Goal: Task Accomplishment & Management: Complete application form

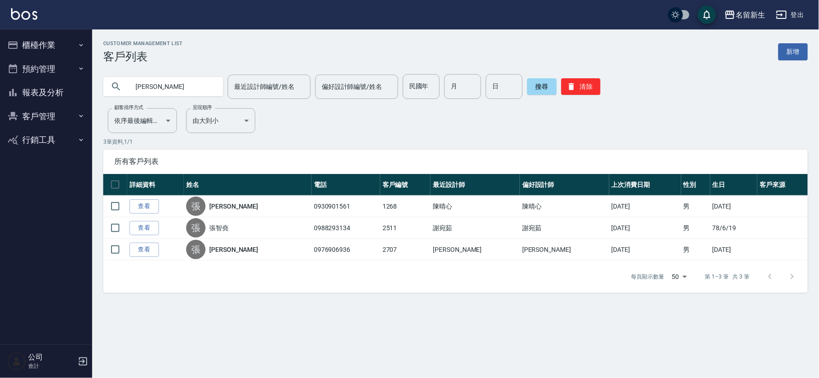
click at [81, 47] on icon "button" at bounding box center [80, 44] width 7 height 7
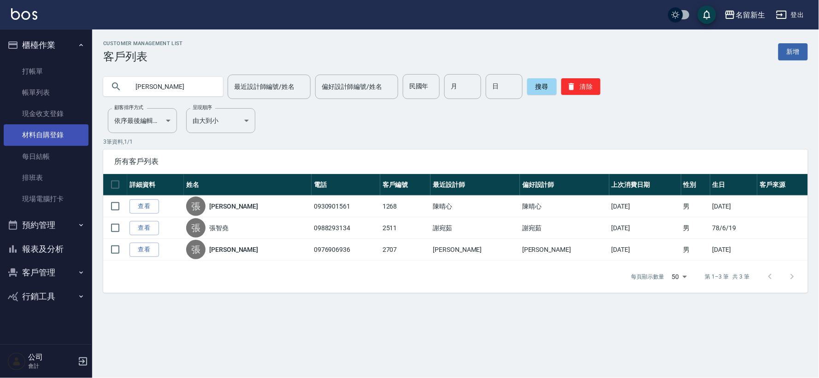
click at [63, 139] on link "材料自購登錄" at bounding box center [46, 134] width 85 height 21
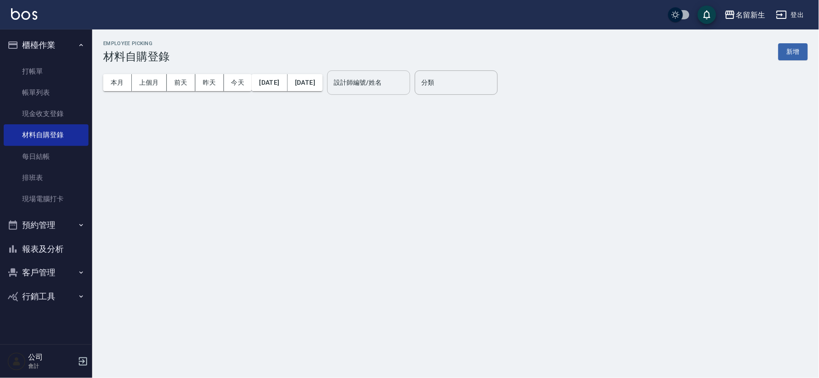
click at [406, 87] on input "設計師編號/姓名" at bounding box center [368, 83] width 75 height 16
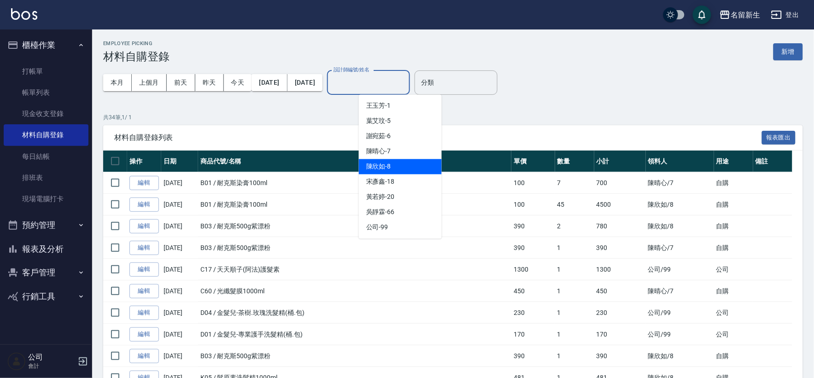
click at [415, 167] on div "[PERSON_NAME]-8" at bounding box center [400, 166] width 83 height 15
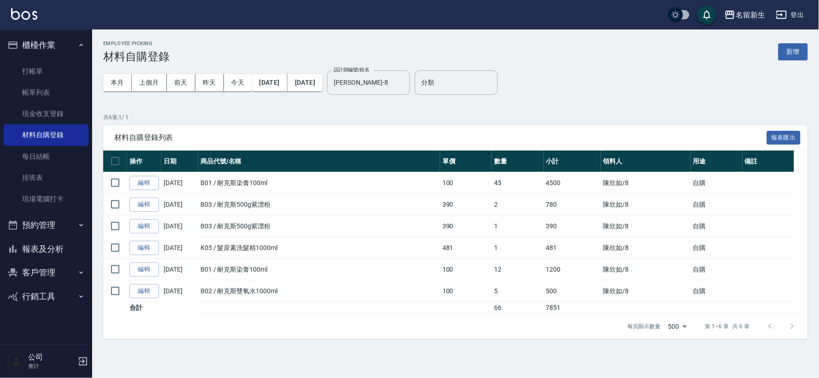
click at [406, 70] on div "本月 上個月 前天 昨天 今天 2025/09/01 2025/09/18 設計師編號/姓名 陳欣如-8 設計師編號/姓名" at bounding box center [256, 82] width 307 height 39
click at [392, 87] on input "陳欣如-8" at bounding box center [361, 83] width 61 height 16
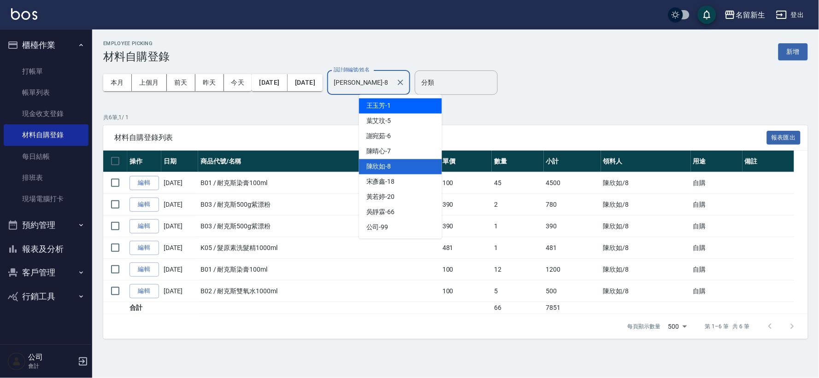
click at [416, 105] on div "王玉芳 -1" at bounding box center [400, 106] width 83 height 15
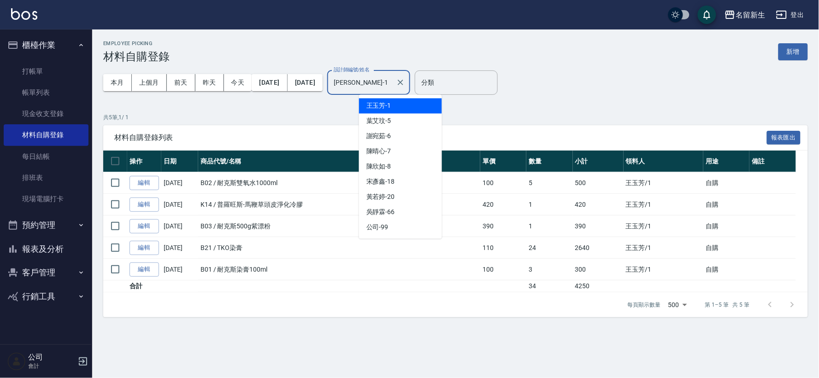
click at [392, 85] on input "王玉芳-1" at bounding box center [361, 83] width 61 height 16
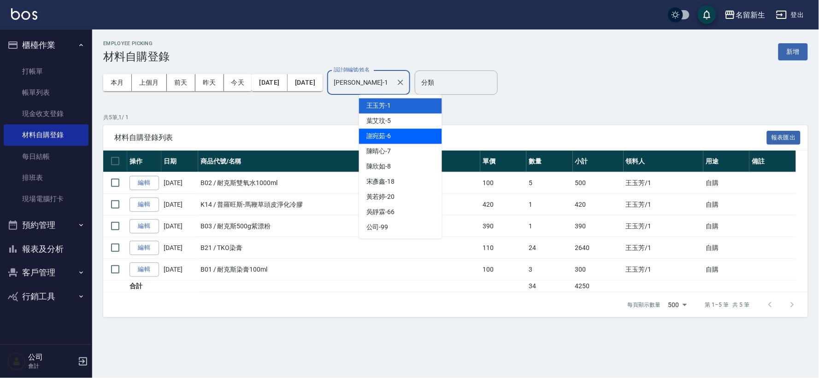
click at [409, 138] on div "謝宛茹 -6" at bounding box center [400, 136] width 83 height 15
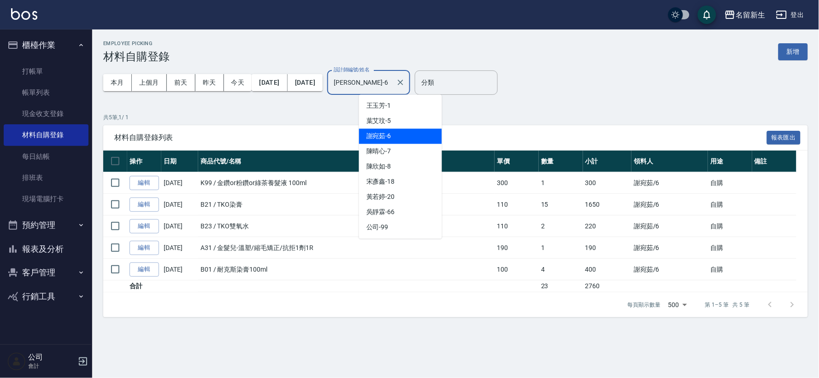
click at [390, 80] on input "謝宛茹-6" at bounding box center [361, 83] width 61 height 16
click at [392, 159] on div "陳欣如 -8" at bounding box center [400, 166] width 83 height 15
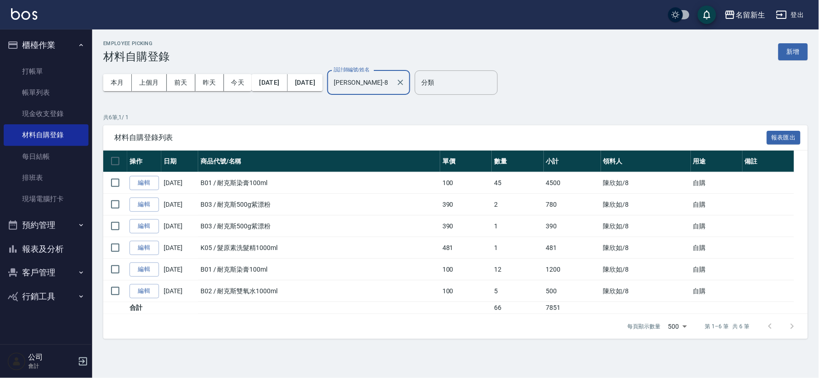
click at [392, 82] on input "陳欣如-8" at bounding box center [361, 83] width 61 height 16
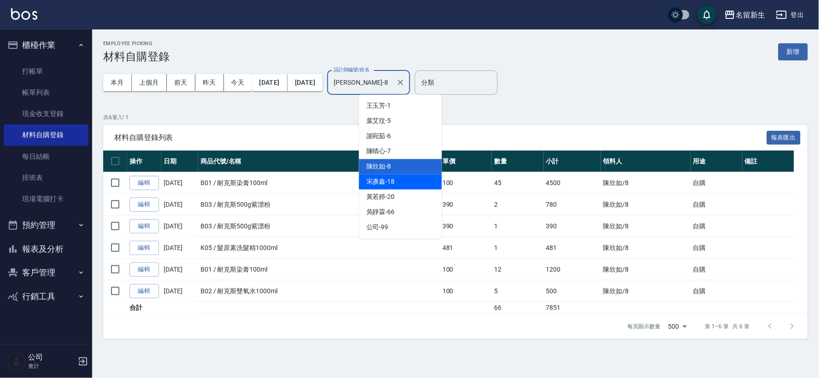
click at [398, 182] on div "宋彥鑫 -18" at bounding box center [400, 182] width 83 height 15
type input "宋彥鑫-18"
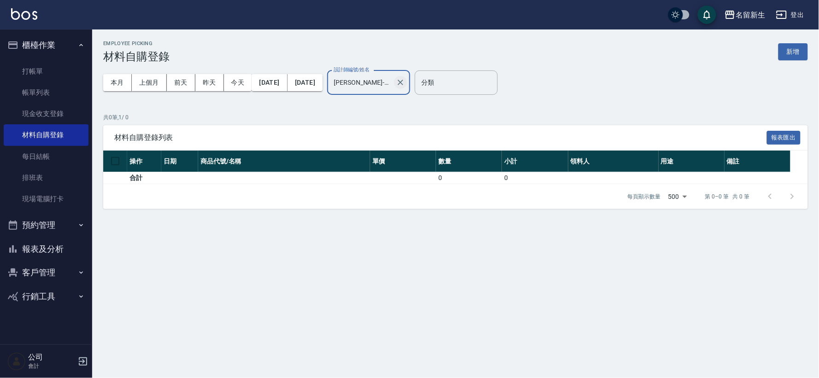
click at [405, 85] on icon "Clear" at bounding box center [400, 82] width 9 height 9
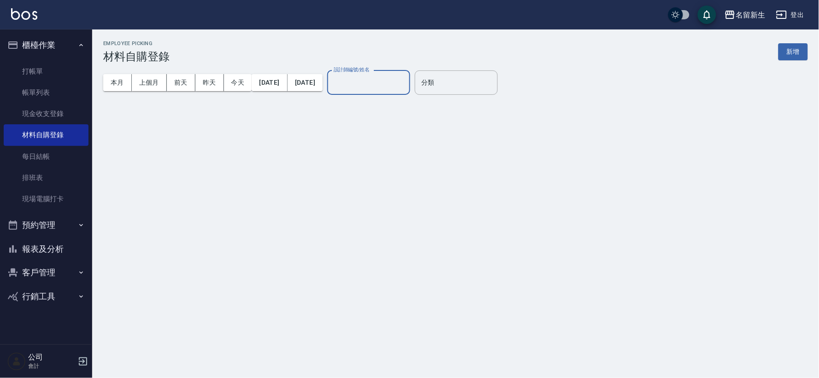
click at [23, 247] on button "報表及分析" at bounding box center [46, 249] width 85 height 24
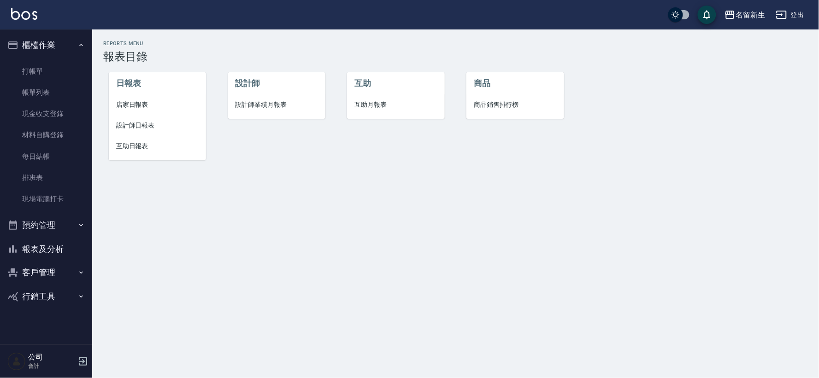
click at [150, 123] on span "設計師日報表" at bounding box center [157, 126] width 82 height 10
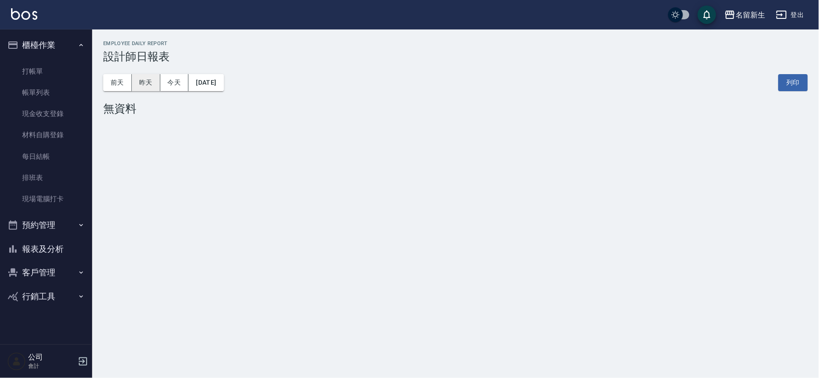
click at [148, 87] on button "昨天" at bounding box center [146, 82] width 29 height 17
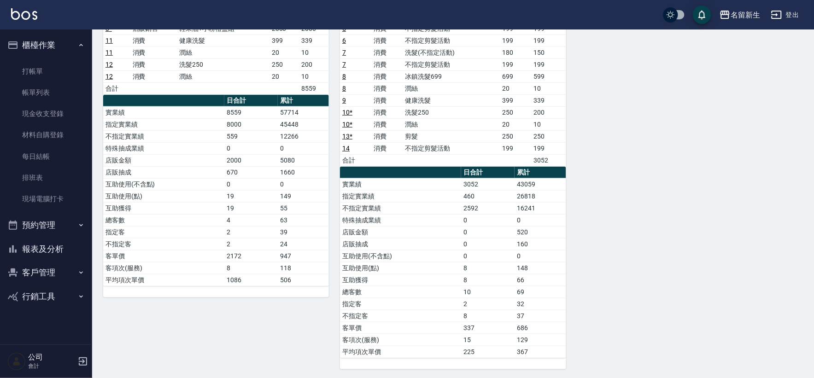
scroll to position [167, 0]
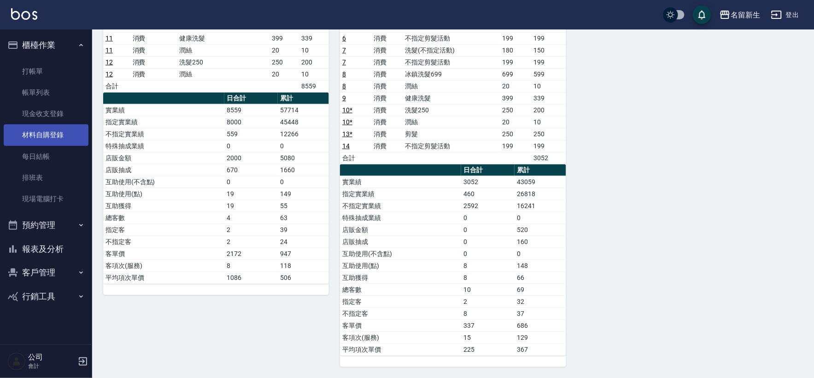
click at [71, 130] on link "材料自購登錄" at bounding box center [46, 134] width 85 height 21
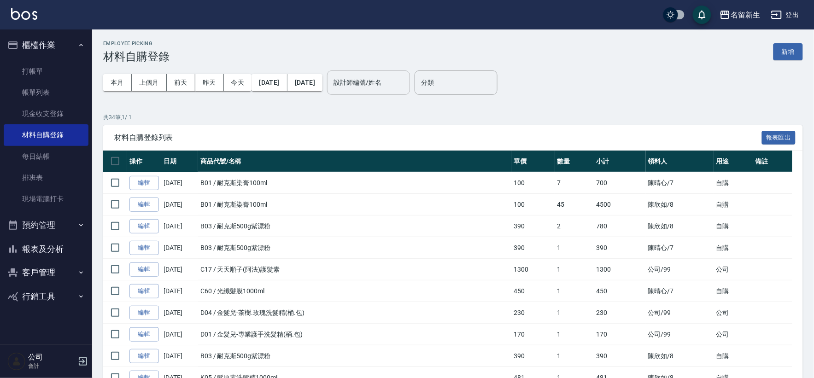
click at [397, 88] on input "設計師編號/姓名" at bounding box center [368, 83] width 75 height 16
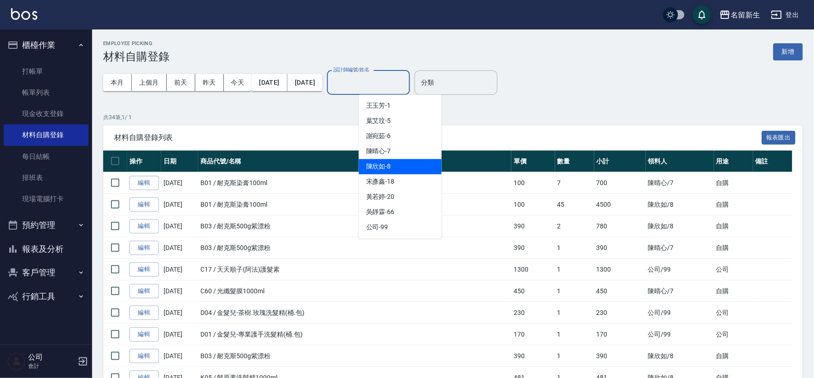
click at [381, 167] on span "陳欣如 -8" at bounding box center [378, 167] width 25 height 10
type input "陳欣如-8"
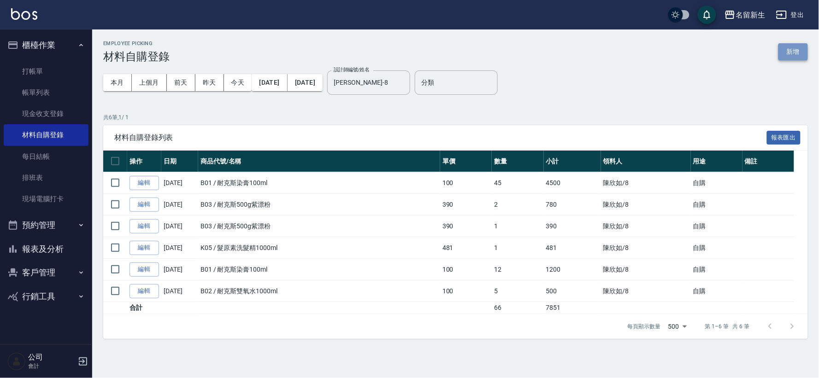
click at [788, 58] on button "新增" at bounding box center [792, 51] width 29 height 17
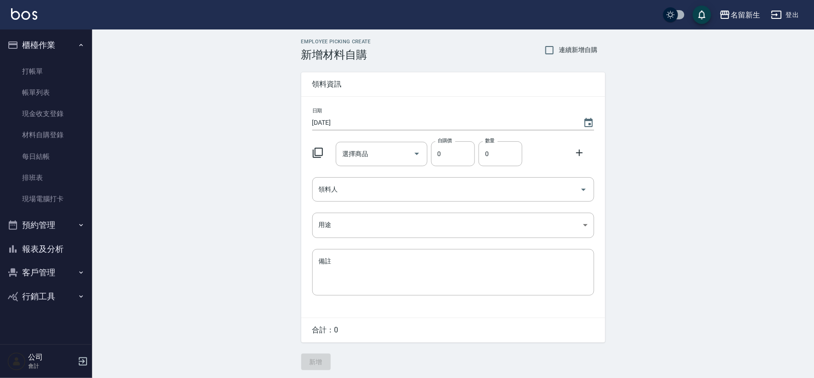
click at [320, 159] on div at bounding box center [321, 152] width 24 height 17
click at [328, 148] on div at bounding box center [321, 152] width 24 height 17
click at [312, 146] on div at bounding box center [321, 152] width 24 height 17
click at [312, 151] on div at bounding box center [321, 152] width 24 height 17
click at [315, 147] on icon at bounding box center [317, 152] width 11 height 11
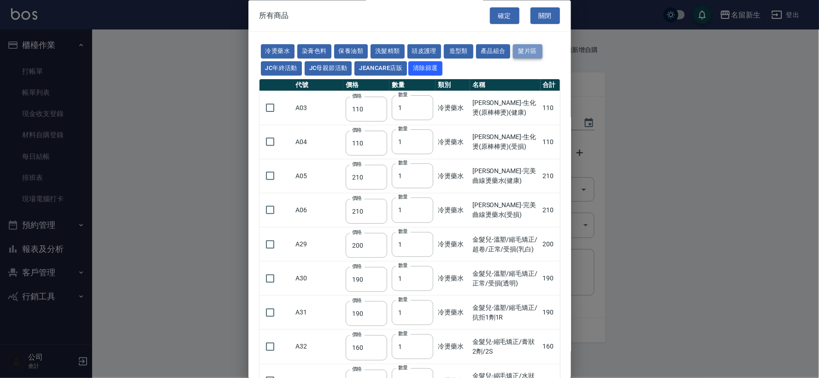
click at [519, 45] on button "髮片區" at bounding box center [527, 52] width 29 height 14
type input "1500"
type input "80"
type input "120"
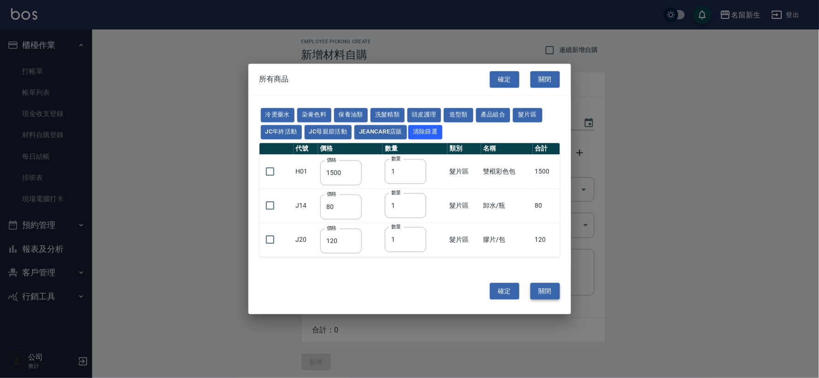
click at [540, 289] on button "關閉" at bounding box center [544, 291] width 29 height 17
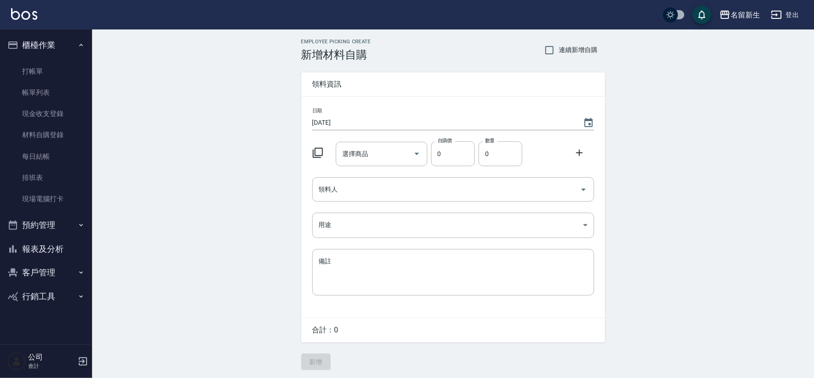
click at [788, 18] on button "登出" at bounding box center [785, 14] width 35 height 17
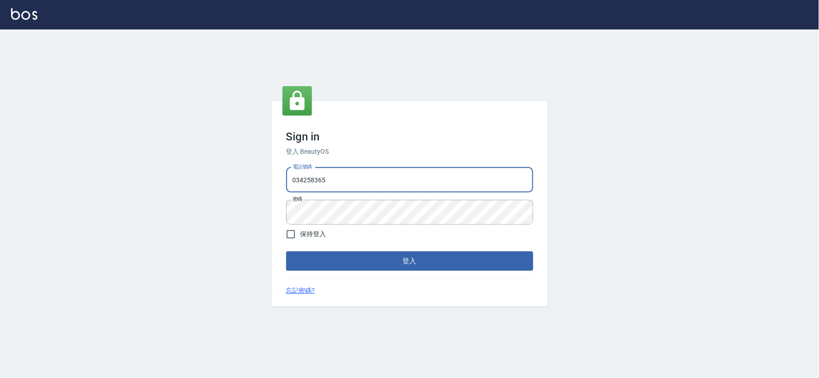
type input "032806709"
click at [439, 265] on button "登入" at bounding box center [409, 261] width 247 height 19
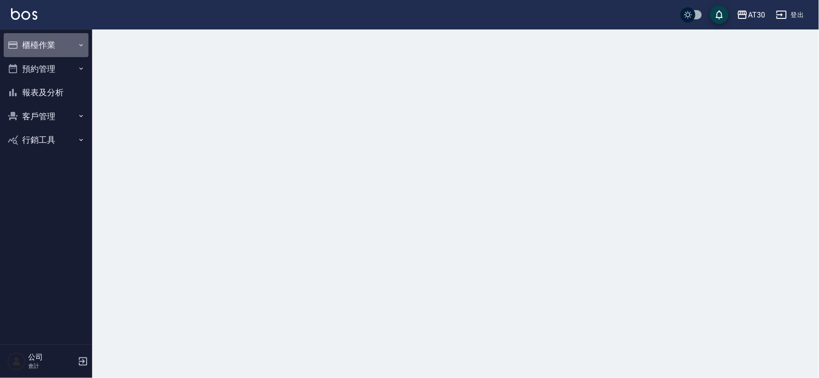
click at [58, 52] on button "櫃檯作業" at bounding box center [46, 45] width 85 height 24
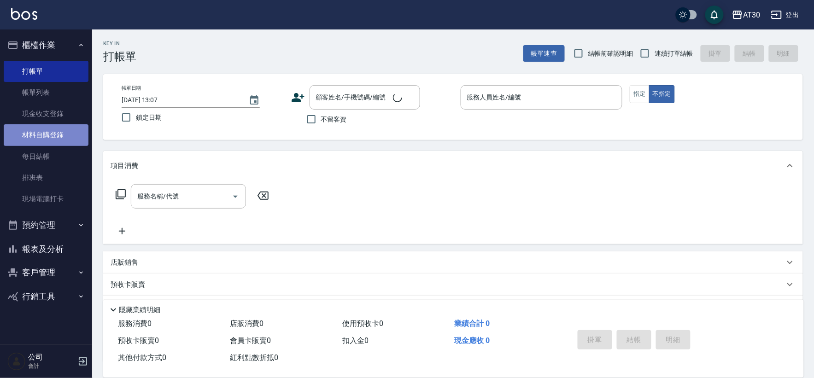
click at [67, 132] on link "材料自購登錄" at bounding box center [46, 134] width 85 height 21
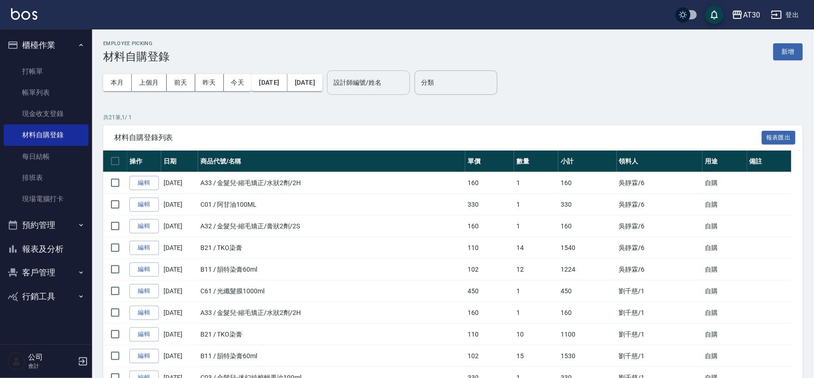
click at [410, 85] on div "設計師編號/姓名 設計師編號/姓名" at bounding box center [368, 83] width 83 height 24
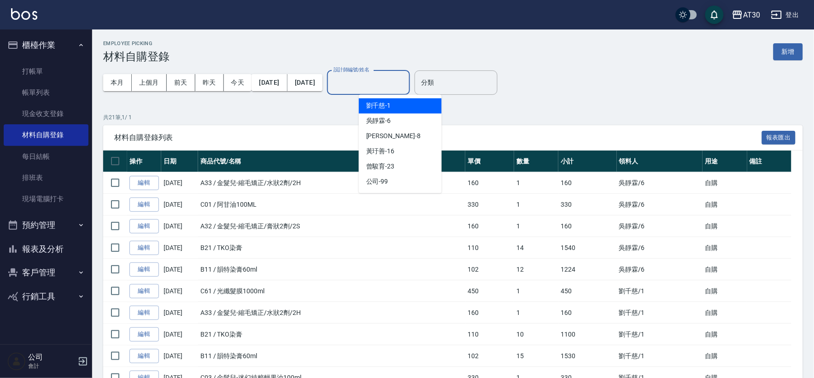
click at [399, 104] on div "[PERSON_NAME]1" at bounding box center [400, 106] width 83 height 15
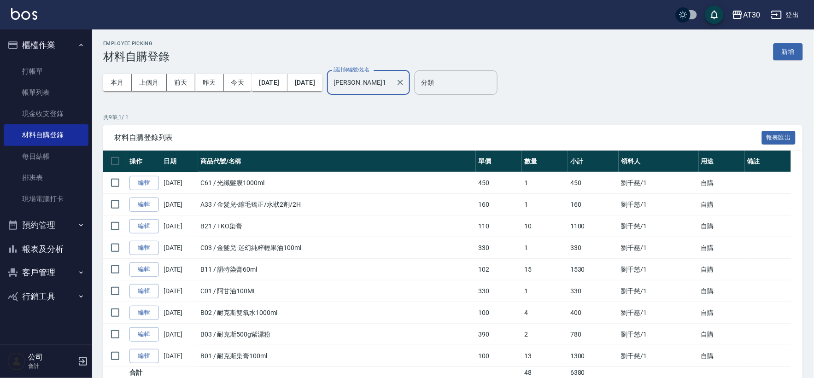
click at [392, 81] on input "[PERSON_NAME]1" at bounding box center [361, 83] width 61 height 16
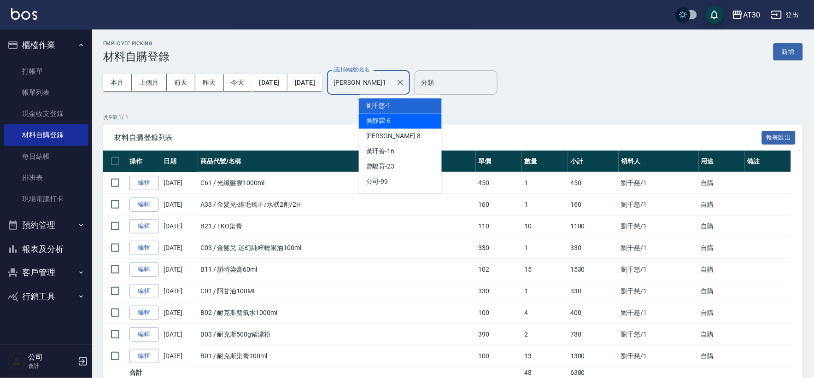
click at [404, 122] on div "吳靜霖 -6" at bounding box center [400, 121] width 83 height 15
type input "吳靜霖-6"
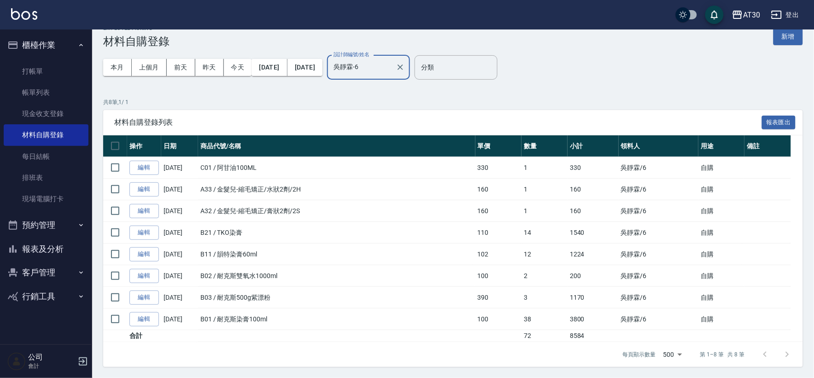
scroll to position [16, 0]
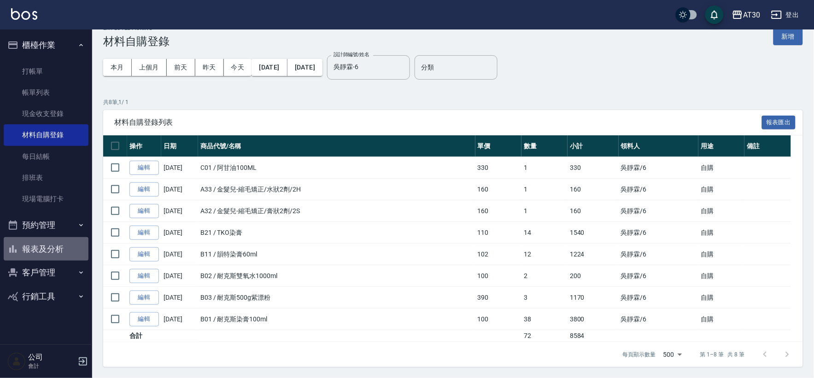
click at [66, 247] on button "報表及分析" at bounding box center [46, 249] width 85 height 24
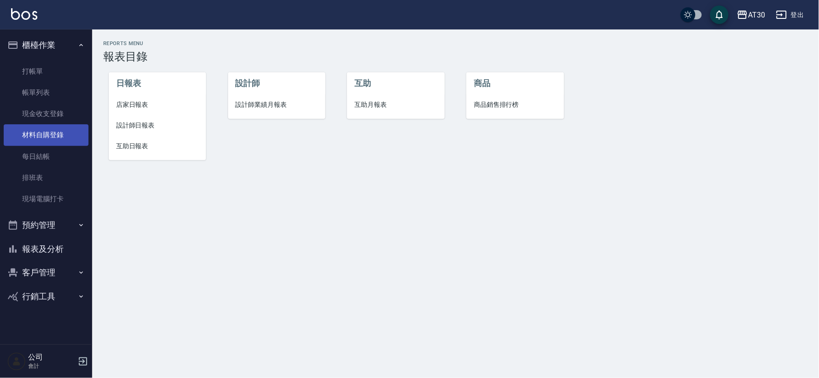
click at [72, 139] on link "材料自購登錄" at bounding box center [46, 134] width 85 height 21
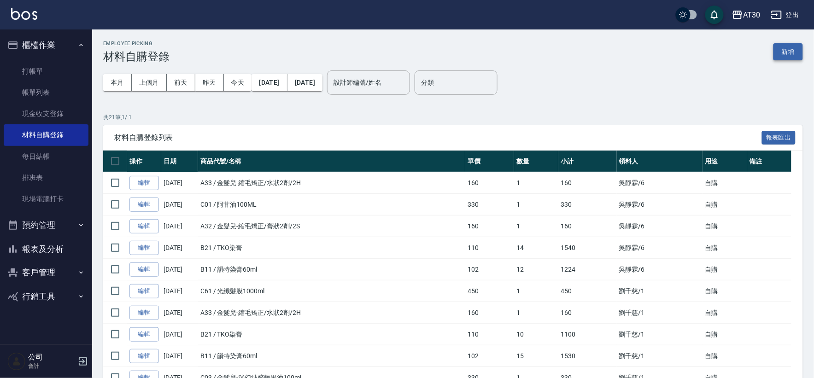
click at [786, 54] on button "新增" at bounding box center [788, 51] width 29 height 17
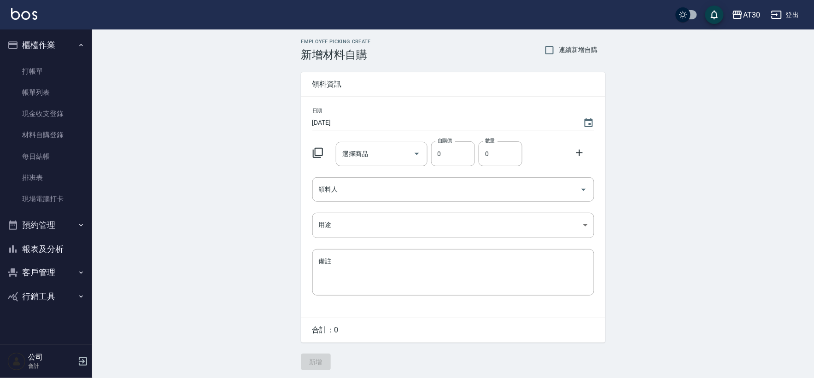
click at [317, 159] on div at bounding box center [321, 152] width 24 height 17
click at [322, 152] on icon at bounding box center [318, 153] width 10 height 10
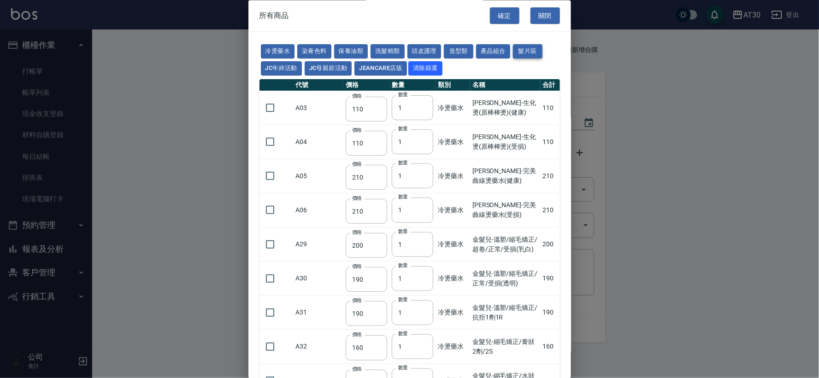
click at [526, 47] on button "髮片區" at bounding box center [527, 52] width 29 height 14
type input "1500"
type input "2000"
type input "2100"
type input "2200"
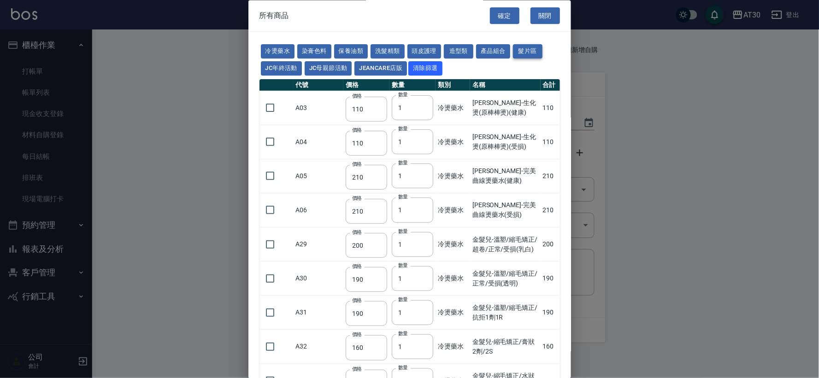
type input "1600"
type input "1700"
type input "1350"
type input "1450"
type input "80"
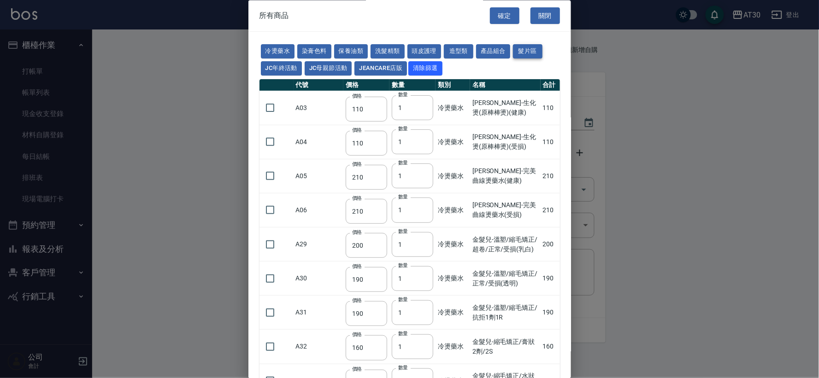
type input "2900"
type input "3200"
type input "3000"
type input "3400"
type input "2600"
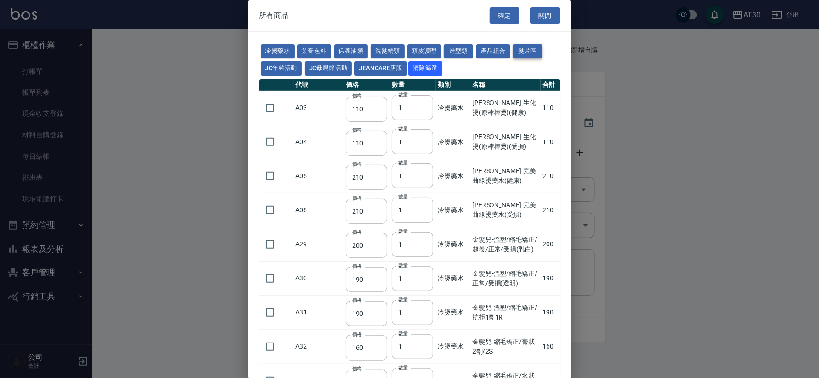
type input "120"
type input "400"
type input "250"
type input "3600"
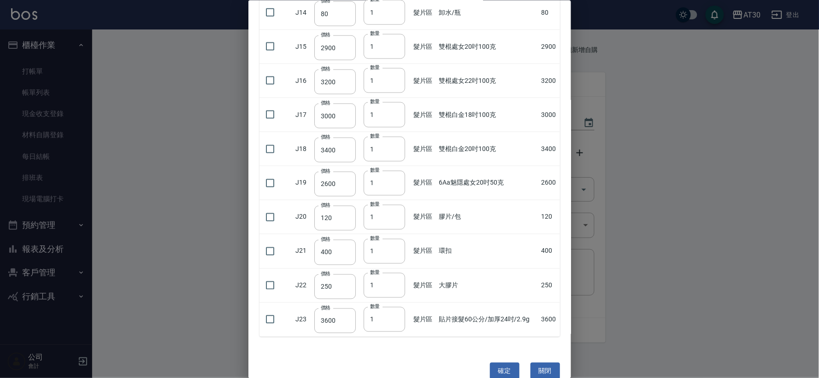
scroll to position [385, 0]
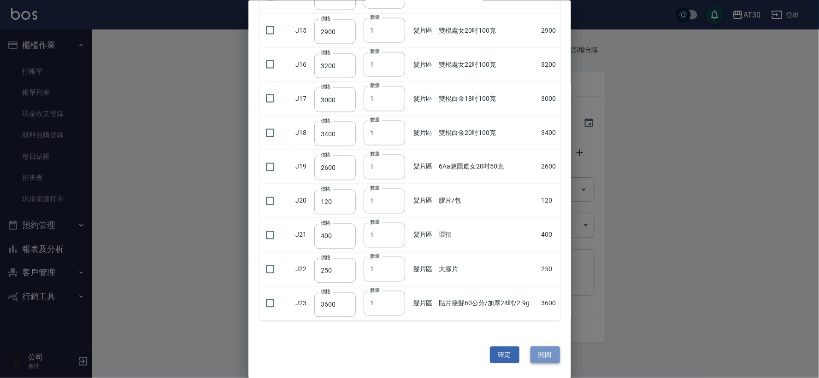
click at [547, 354] on button "關閉" at bounding box center [544, 355] width 29 height 17
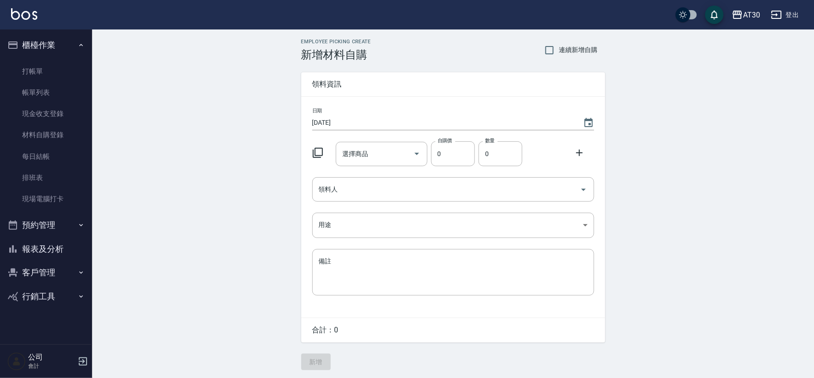
click at [76, 360] on div "公司 會計" at bounding box center [46, 361] width 92 height 33
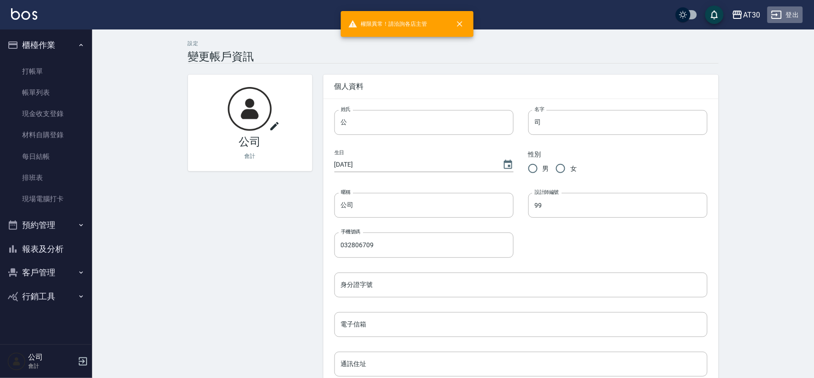
click at [801, 6] on button "登出" at bounding box center [785, 14] width 35 height 17
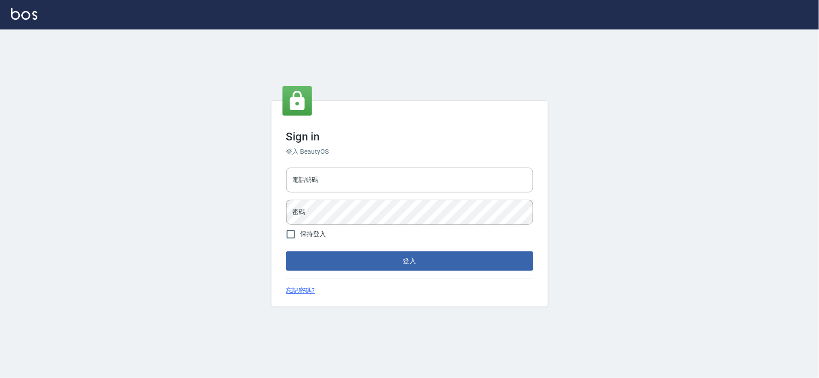
click at [793, 18] on div at bounding box center [409, 14] width 819 height 29
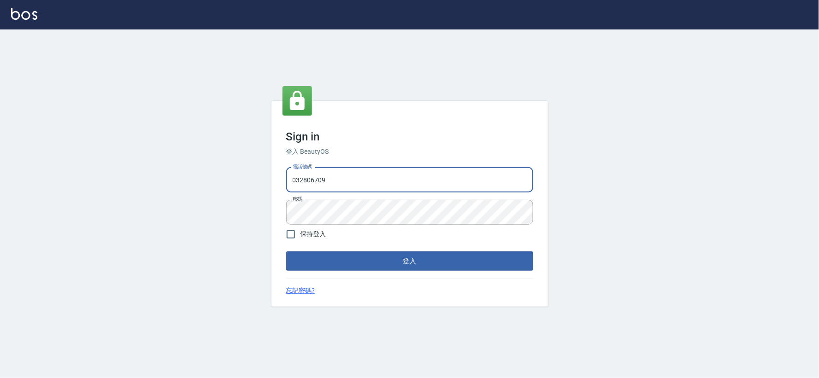
click at [386, 171] on input "032806709" at bounding box center [409, 180] width 247 height 25
type input "034258365"
click at [416, 259] on button "登入" at bounding box center [409, 261] width 247 height 19
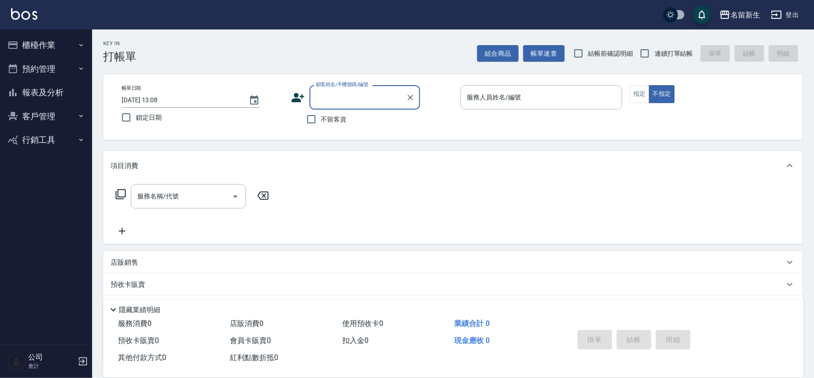
click at [52, 43] on button "櫃檯作業" at bounding box center [46, 45] width 85 height 24
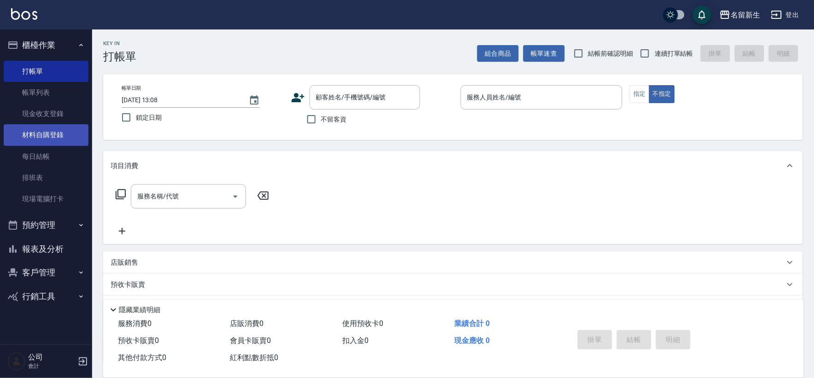
click at [67, 143] on link "材料自購登錄" at bounding box center [46, 134] width 85 height 21
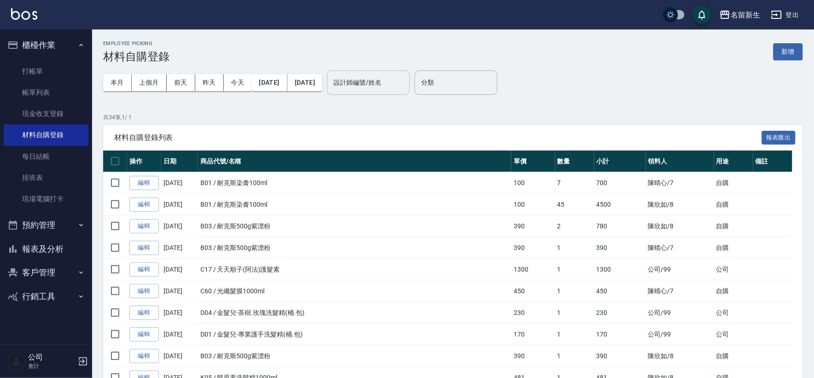
click at [391, 84] on div "設計師編號/姓名 設計師編號/姓名" at bounding box center [368, 83] width 83 height 24
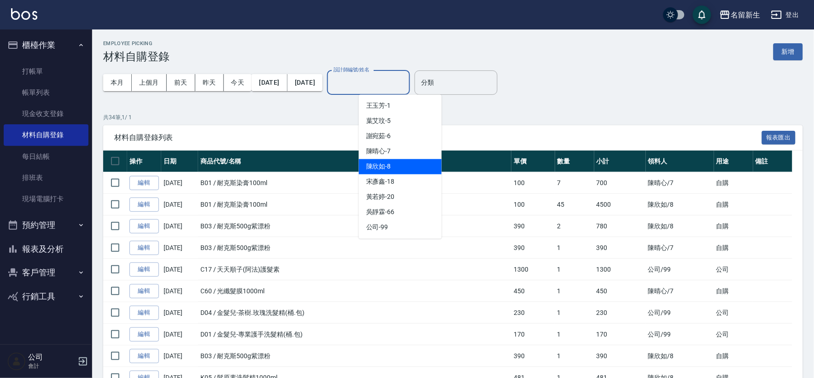
click at [406, 171] on div "陳欣如 -8" at bounding box center [400, 166] width 83 height 15
type input "陳欣如-8"
